Goal: Book appointment/travel/reservation

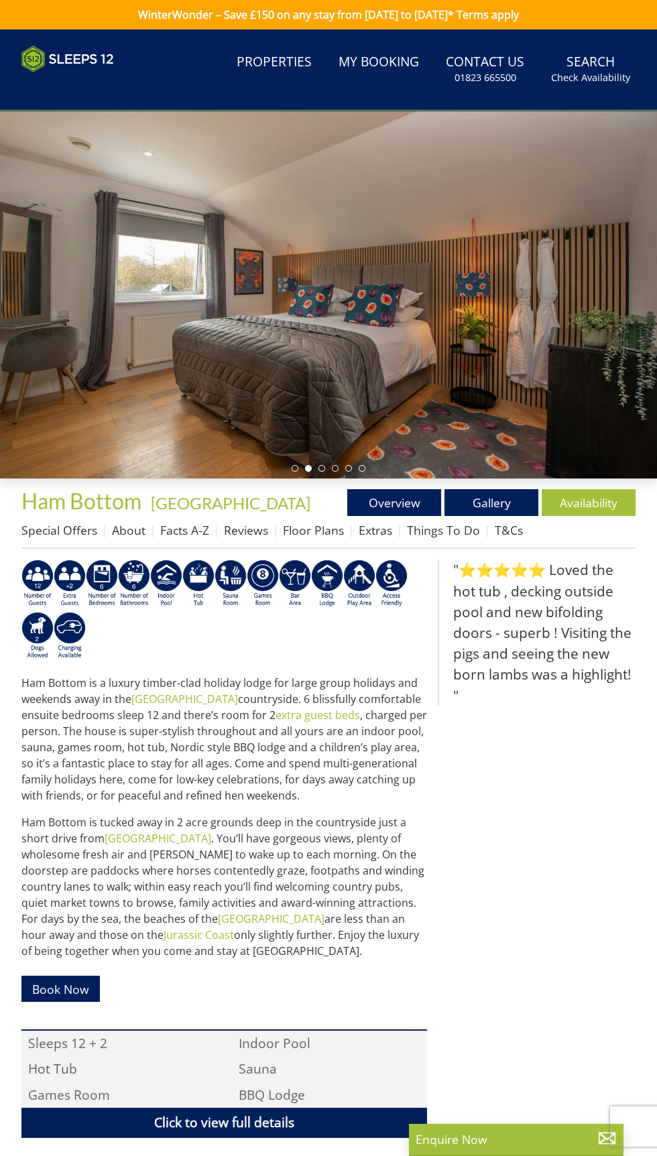
click at [543, 390] on div at bounding box center [328, 295] width 657 height 368
